Goal: Navigation & Orientation: Understand site structure

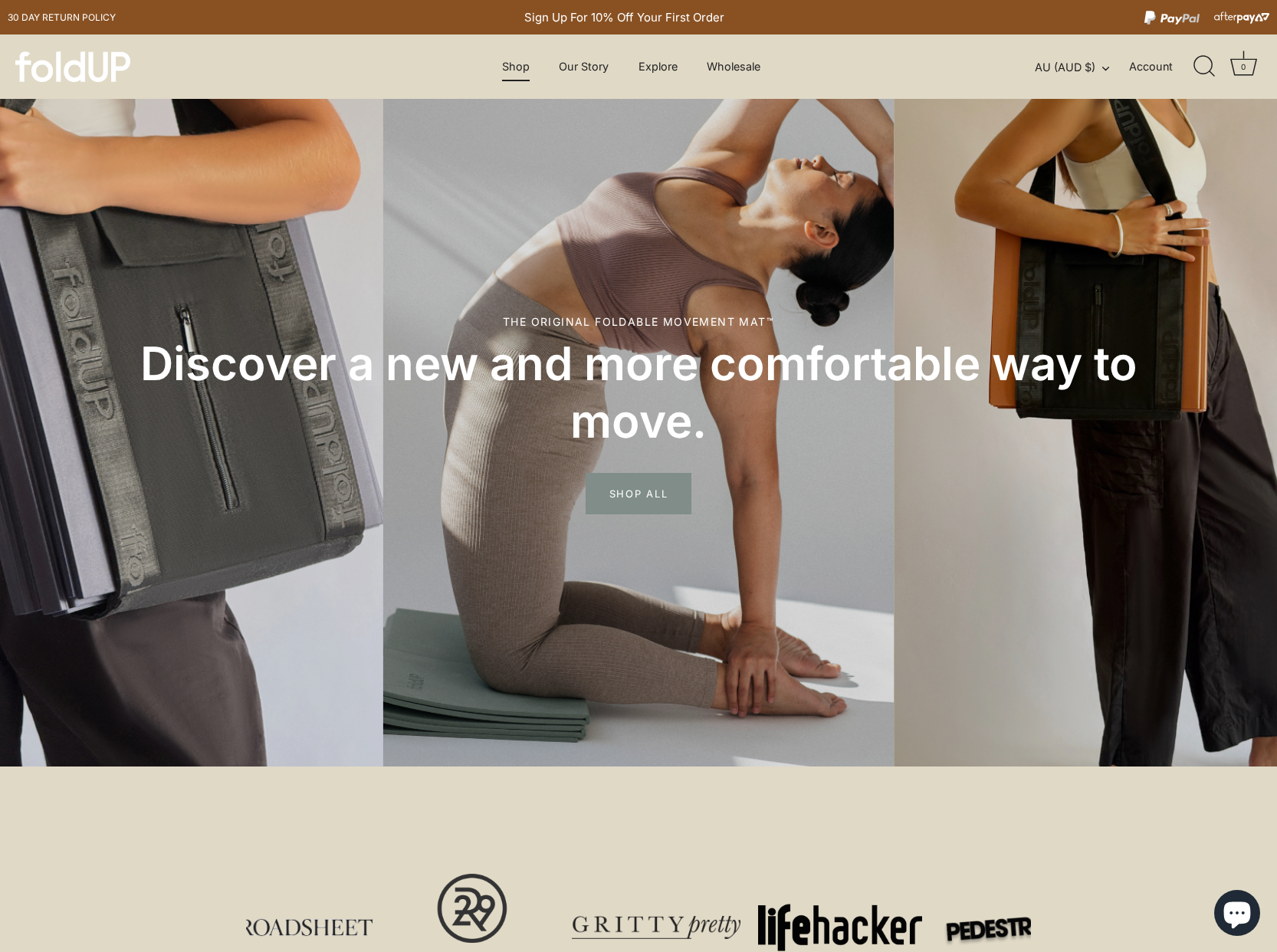
click at [507, 67] on link "Shop" at bounding box center [515, 67] width 54 height 29
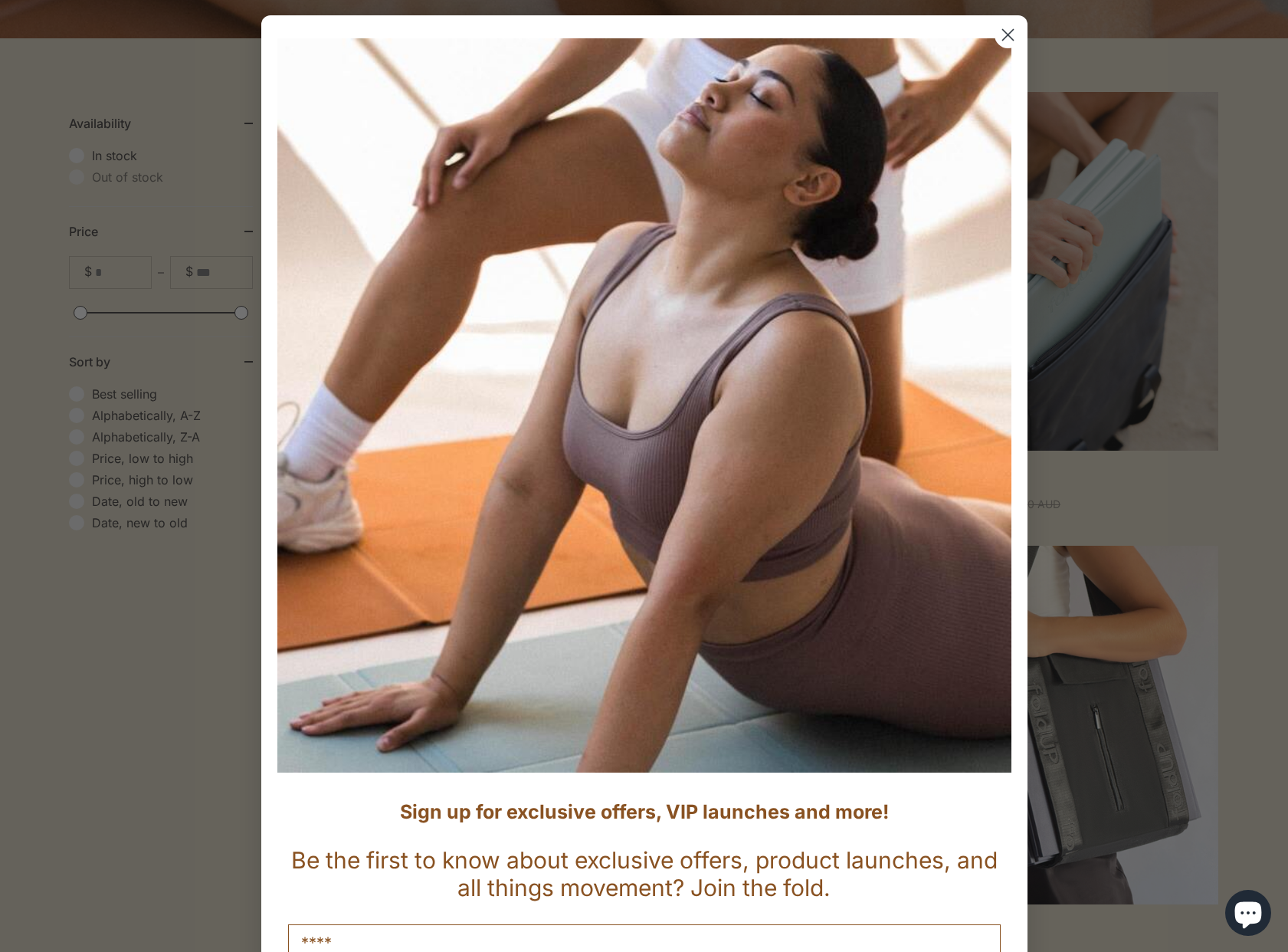
click at [996, 33] on circle "Close dialog" at bounding box center [1007, 35] width 25 height 25
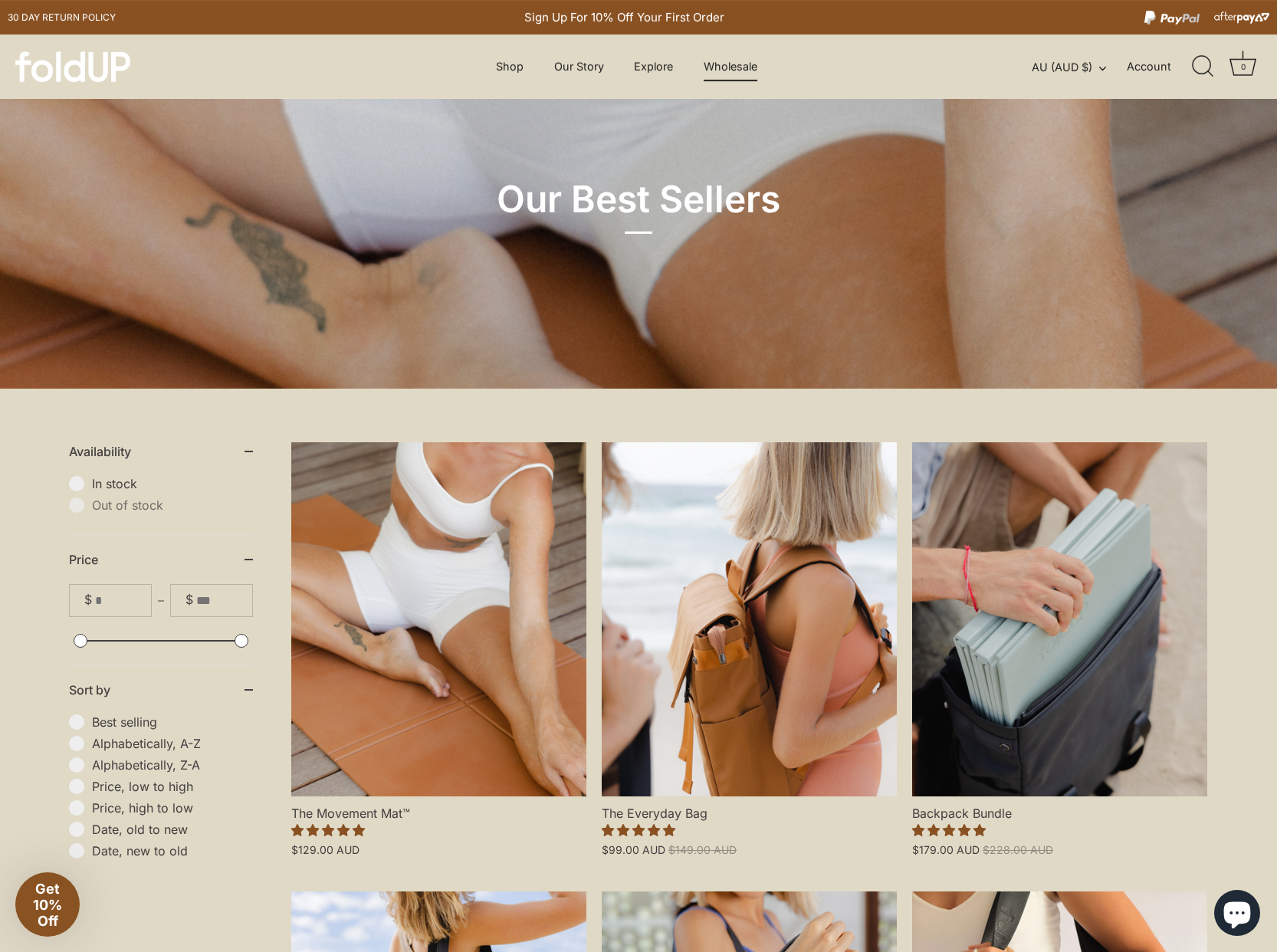
click at [731, 64] on link "Wholesale" at bounding box center [731, 67] width 80 height 29
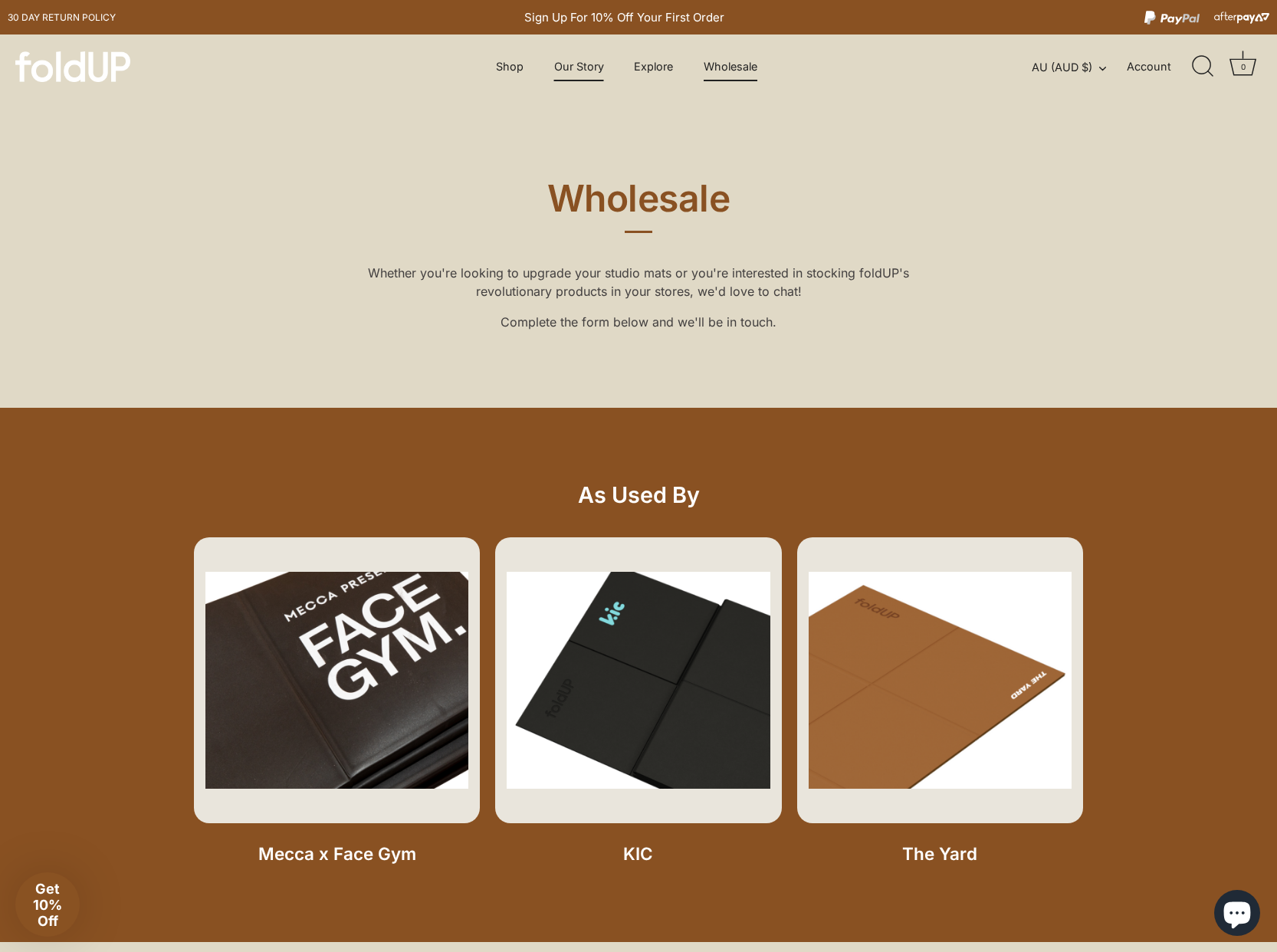
click at [586, 72] on link "Our Story" at bounding box center [579, 67] width 77 height 29
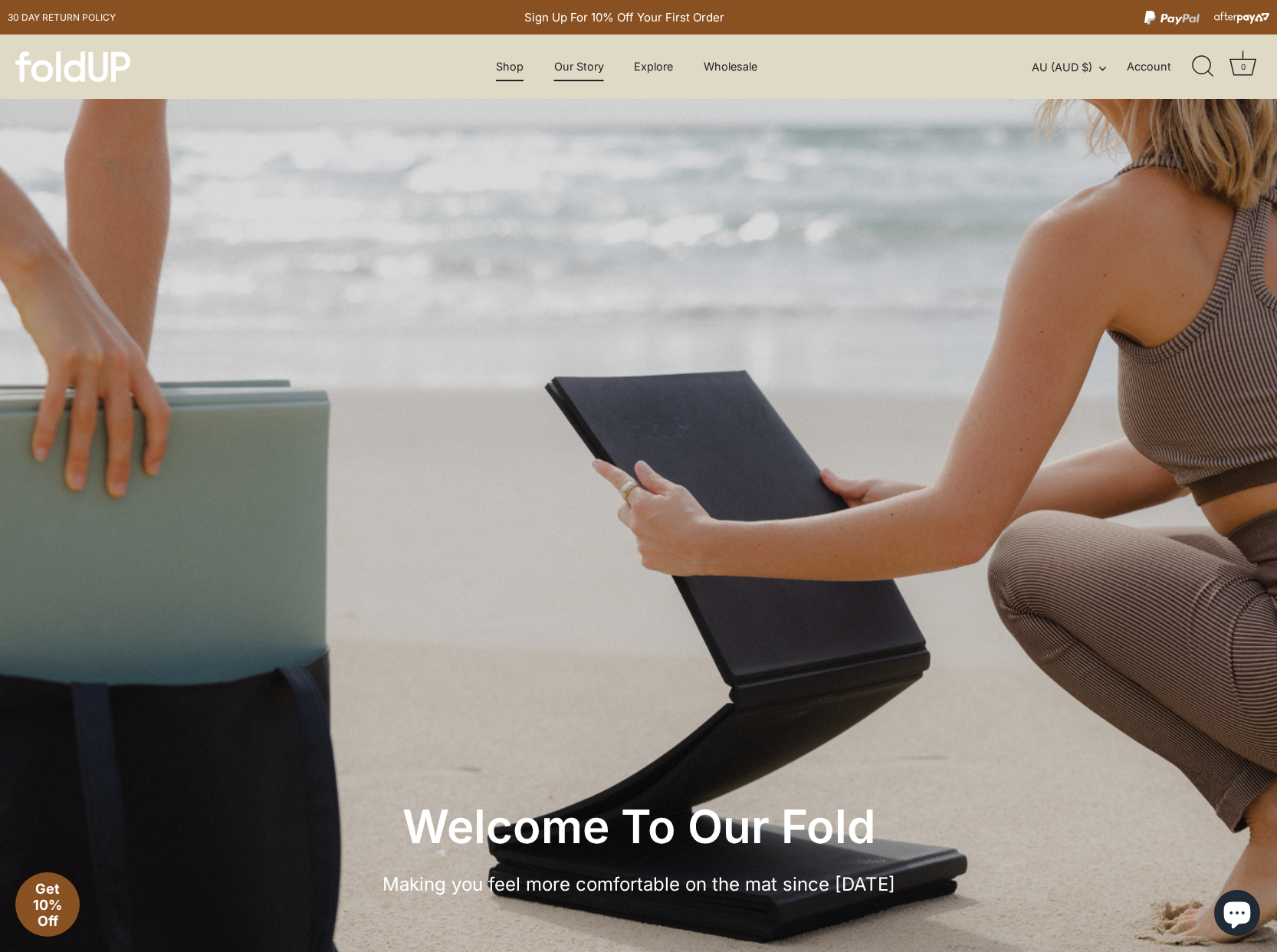
click at [515, 67] on link "Shop" at bounding box center [510, 67] width 54 height 29
